Goal: Check status: Check status

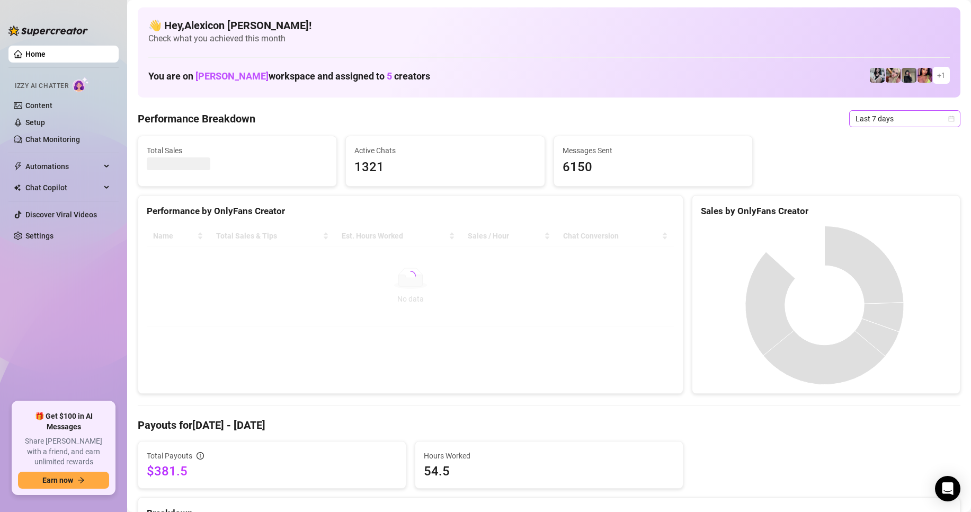
click at [884, 114] on span "Last 7 days" at bounding box center [905, 119] width 99 height 16
click at [868, 206] on div "Custom date" at bounding box center [896, 208] width 94 height 12
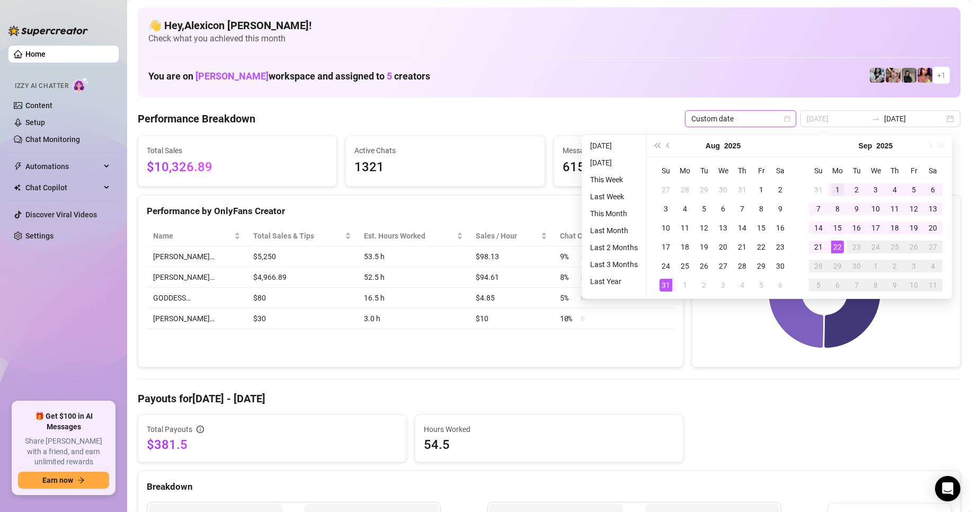
type input "2025-09-01"
click at [838, 185] on div "1" at bounding box center [837, 189] width 13 height 13
type input "2025-09-22"
click at [838, 251] on div "22" at bounding box center [837, 247] width 13 height 13
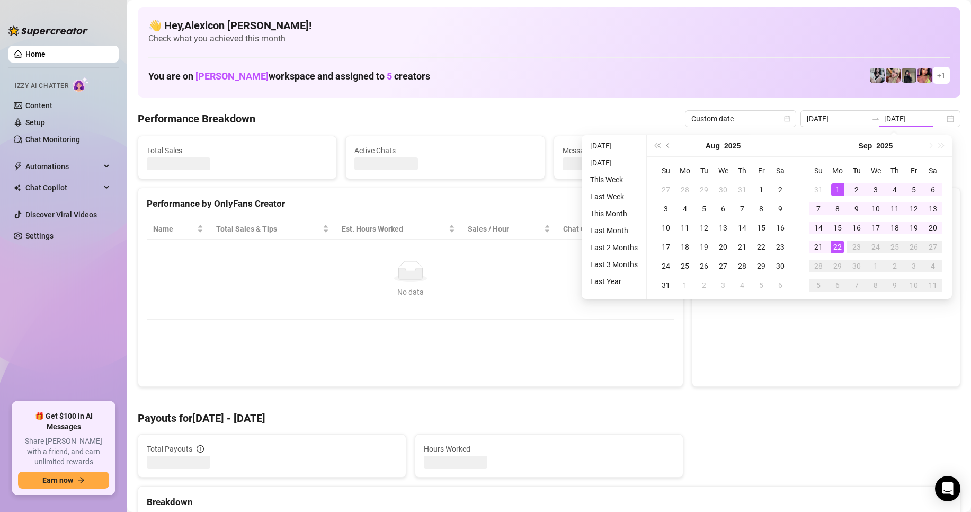
type input "2025-09-01"
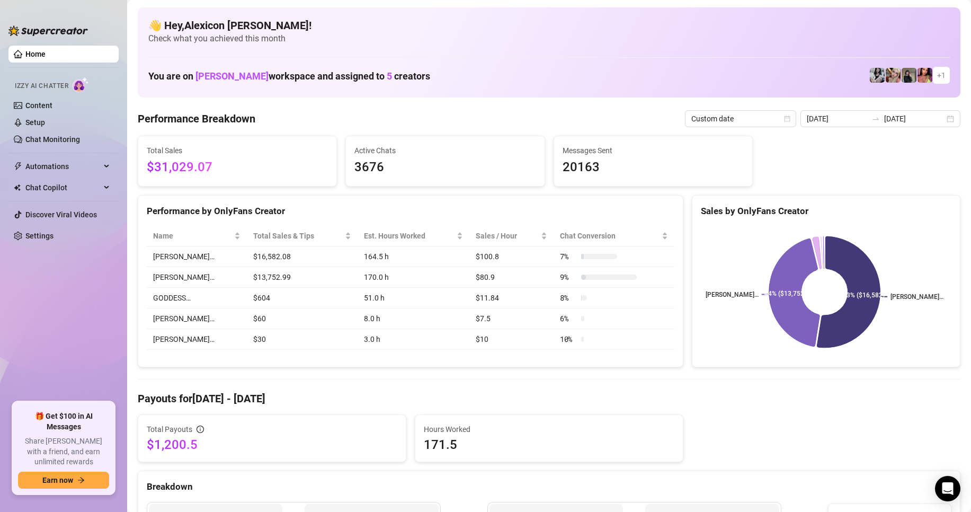
click at [33, 50] on link "Home" at bounding box center [35, 54] width 20 height 8
